Goal: Task Accomplishment & Management: Manage account settings

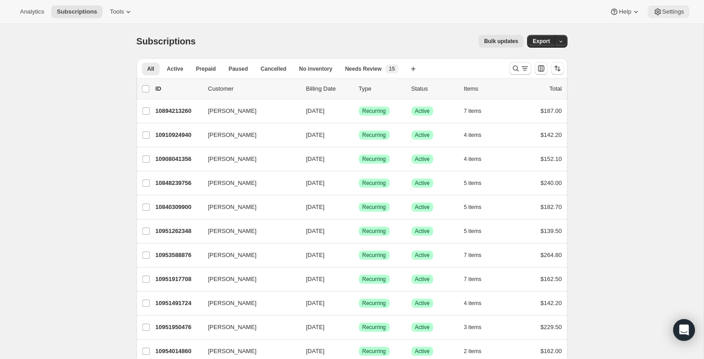
click at [659, 8] on icon at bounding box center [657, 11] width 9 height 9
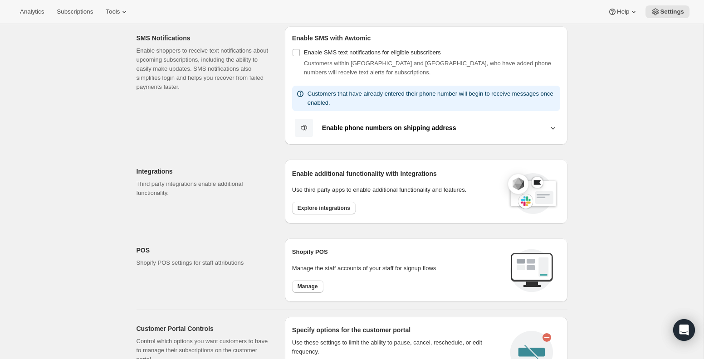
scroll to position [207, 0]
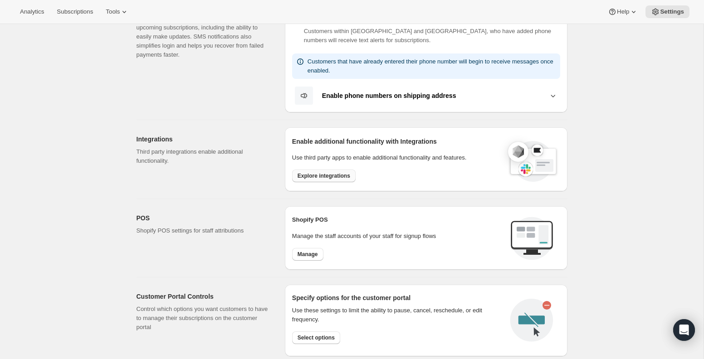
click at [329, 180] on button "Explore integrations" at bounding box center [323, 176] width 63 height 13
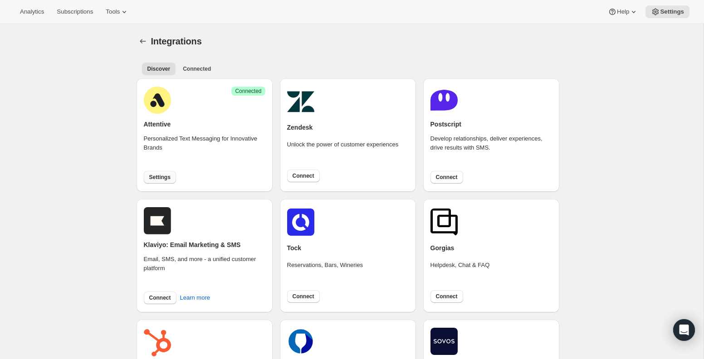
click at [159, 178] on span "Settings" at bounding box center [159, 177] width 21 height 7
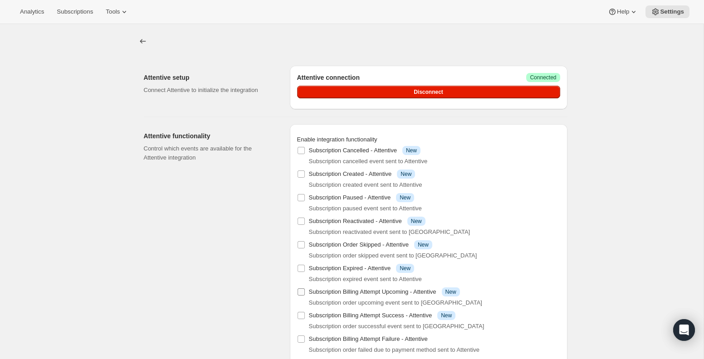
scroll to position [24, 0]
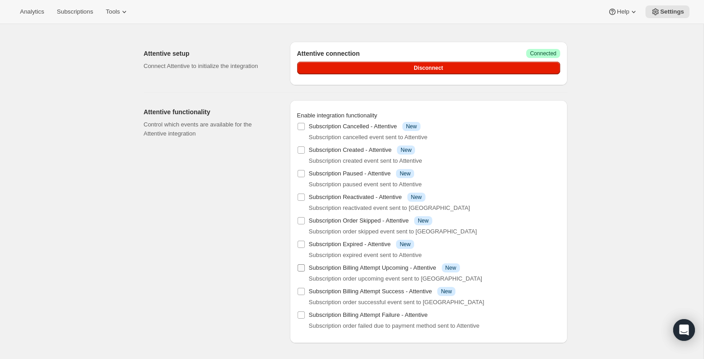
click at [299, 263] on label "Subscription Billing Attempt Upcoming - Attentive Info New" at bounding box center [378, 268] width 163 height 13
click at [299, 264] on input "Subscription Billing Attempt Upcoming - Attentive Info New" at bounding box center [300, 267] width 7 height 7
checkbox input "true"
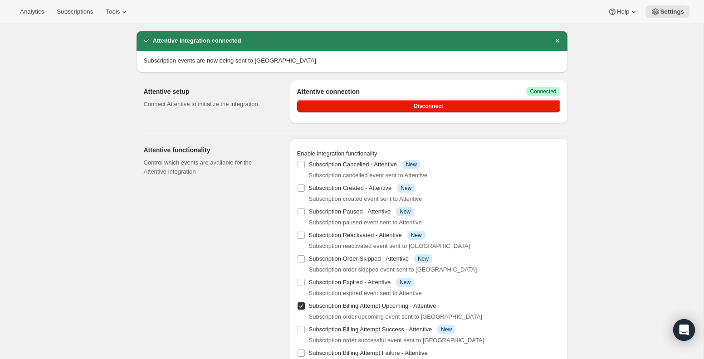
scroll to position [29, 0]
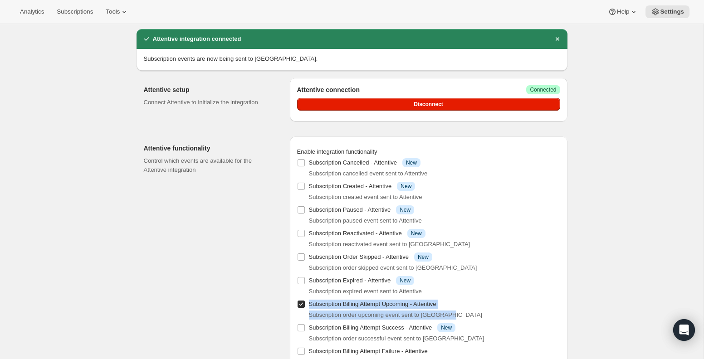
drag, startPoint x: 462, startPoint y: 314, endPoint x: 311, endPoint y: 306, distance: 151.2
click at [311, 306] on div "Subscription Billing Attempt Upcoming - Attentive Subscription order upcoming e…" at bounding box center [428, 309] width 263 height 22
copy div "ubscription Billing Attempt Upcoming - Attentive Subscription order upcoming ev…"
